Goal: Contribute content

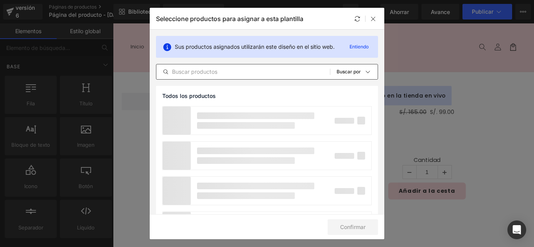
click at [228, 70] on input "text" at bounding box center [242, 71] width 173 height 9
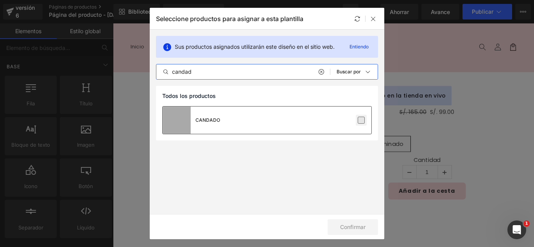
type input "candad"
click at [358, 120] on label at bounding box center [361, 120] width 7 height 7
click at [361, 120] on input "checkbox" at bounding box center [361, 120] width 0 height 0
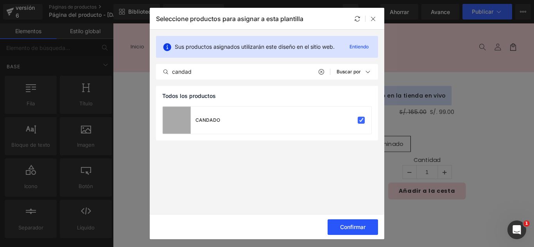
click at [360, 229] on font "Confirmar" at bounding box center [352, 227] width 25 height 7
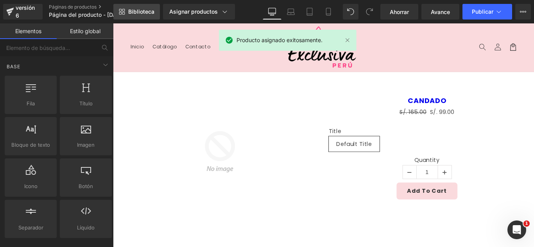
click at [148, 12] on font "Biblioteca" at bounding box center [141, 11] width 26 height 7
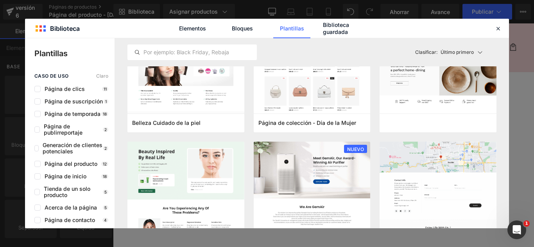
scroll to position [703, 0]
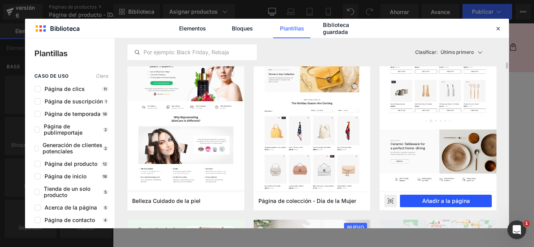
click at [458, 202] on font "Añadir a la página" at bounding box center [446, 201] width 48 height 7
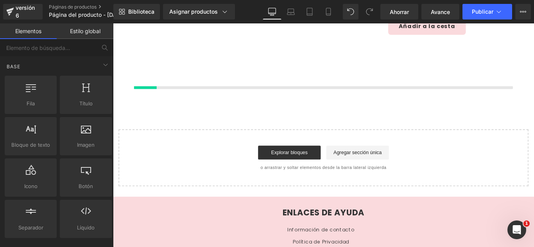
scroll to position [186, 0]
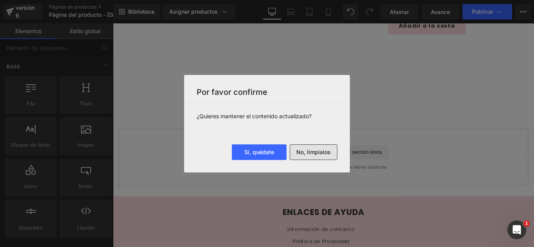
click at [323, 159] on button "No, límpialos" at bounding box center [314, 153] width 48 height 16
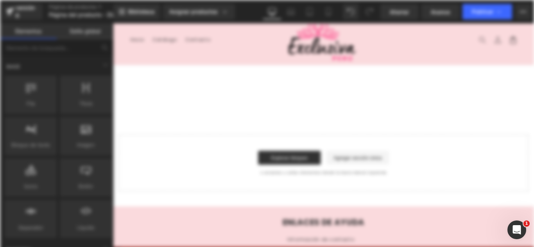
scroll to position [0, 0]
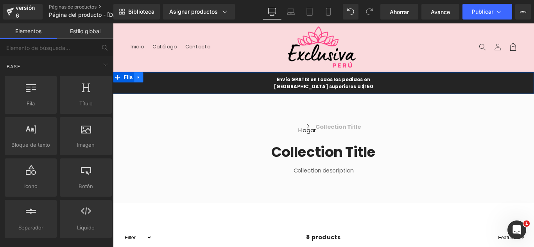
click at [139, 85] on icon at bounding box center [141, 84] width 5 height 6
click at [157, 85] on link at bounding box center [162, 84] width 10 height 12
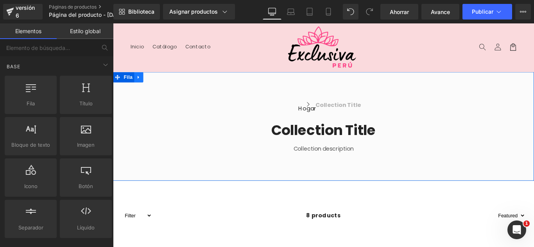
click at [142, 86] on link at bounding box center [142, 84] width 10 height 12
click at [159, 84] on icon at bounding box center [161, 83] width 5 height 5
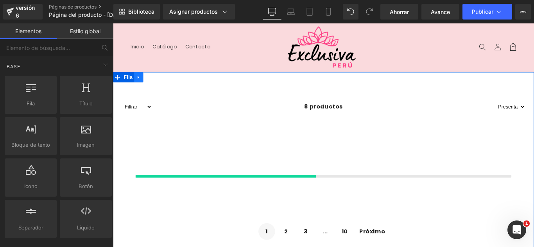
click at [140, 84] on icon at bounding box center [141, 84] width 5 height 6
click at [157, 86] on link at bounding box center [162, 84] width 10 height 12
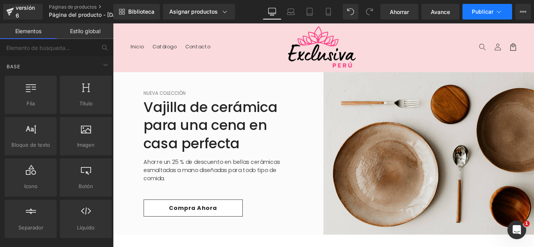
click at [500, 14] on icon at bounding box center [499, 12] width 8 height 8
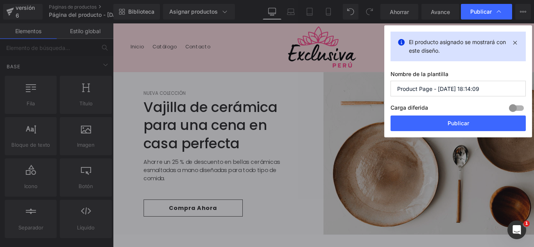
click at [483, 88] on input "Product Page - [DATE] 18:14:09" at bounding box center [457, 89] width 135 height 16
type input "b"
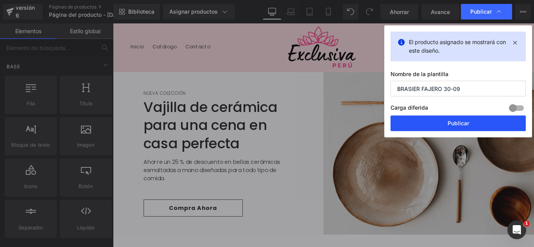
type input "BRASIER FAJERO 30-09"
click at [463, 131] on button "Publicar" at bounding box center [457, 124] width 135 height 16
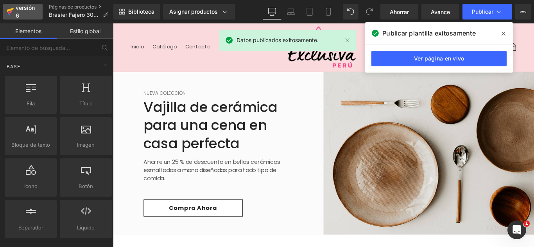
click at [28, 10] on font "versión 6" at bounding box center [25, 11] width 19 height 14
